Goal: Navigation & Orientation: Find specific page/section

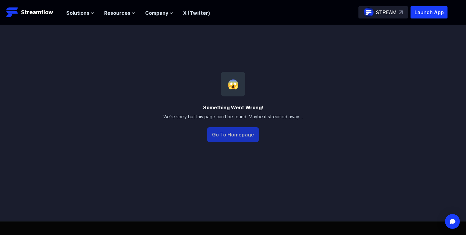
click at [221, 134] on button "Go To Homepage" at bounding box center [233, 134] width 52 height 15
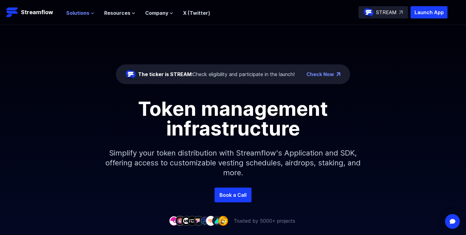
click at [89, 12] on button "Solutions" at bounding box center [80, 12] width 28 height 7
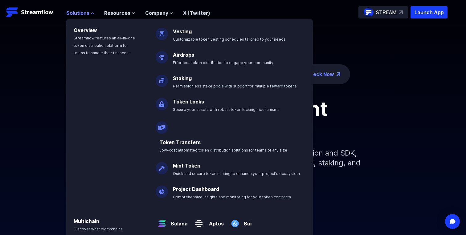
click at [89, 12] on button "Solutions" at bounding box center [80, 12] width 28 height 7
